Goal: Entertainment & Leisure: Consume media (video, audio)

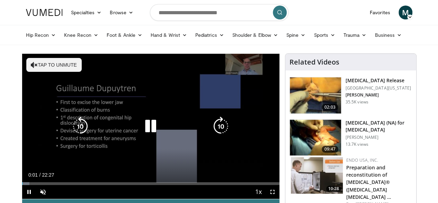
scroll to position [10, 0]
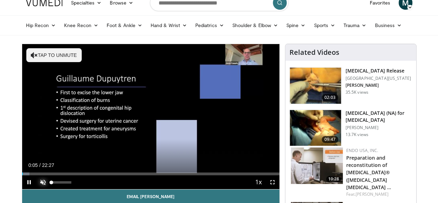
click at [36, 189] on span "Video Player" at bounding box center [43, 182] width 14 height 14
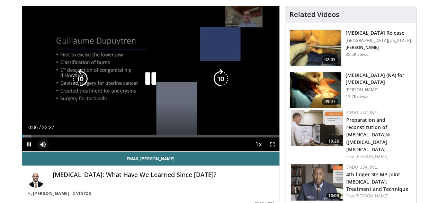
scroll to position [48, 0]
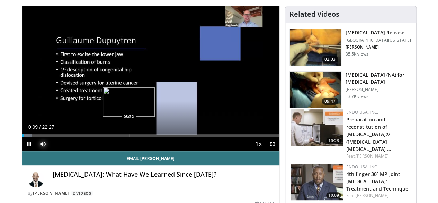
click at [111, 137] on div "Loaded : 3.68% 00:09 08:32" at bounding box center [150, 133] width 257 height 7
